Goal: Task Accomplishment & Management: Manage account settings

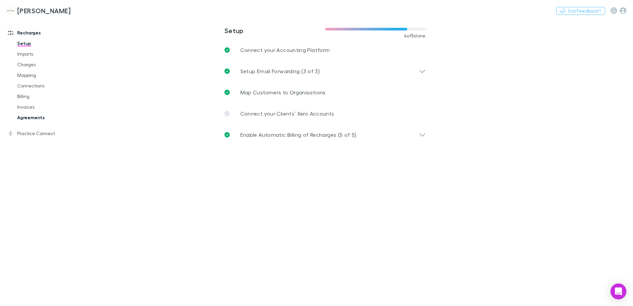
click at [27, 119] on link "Agreements" at bounding box center [50, 117] width 79 height 11
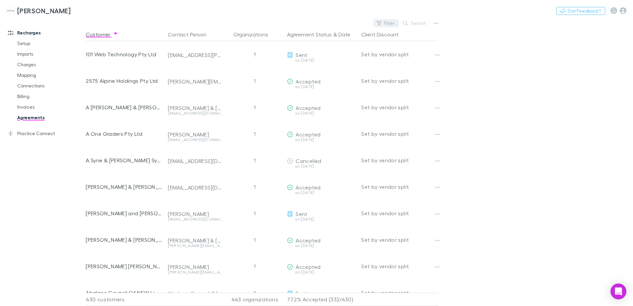
click at [389, 22] on button "Filter" at bounding box center [386, 23] width 25 height 8
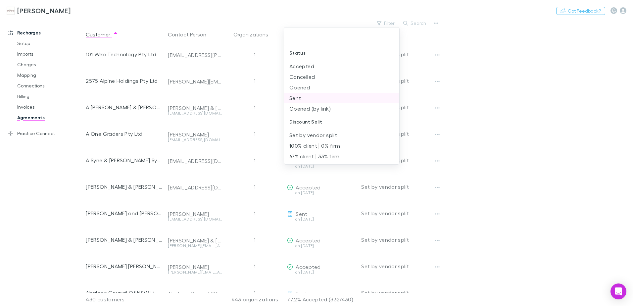
click at [298, 96] on li "Sent" at bounding box center [341, 98] width 115 height 11
click at [297, 87] on li "Opened" at bounding box center [341, 87] width 115 height 11
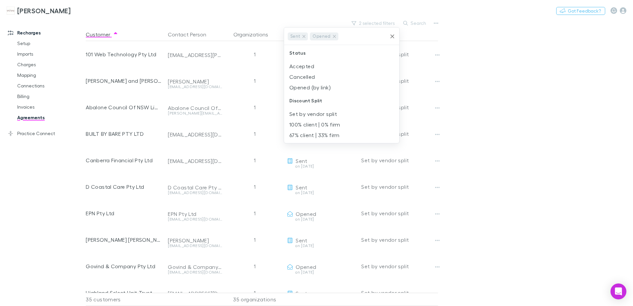
click at [501, 86] on div at bounding box center [316, 153] width 633 height 306
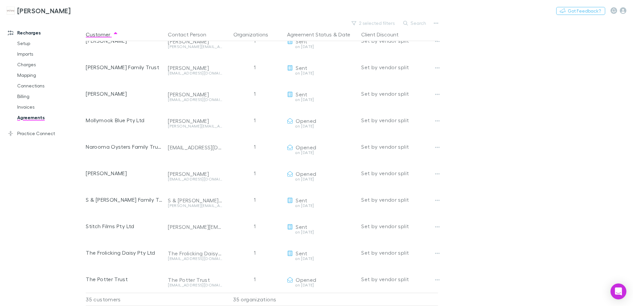
scroll to position [530, 0]
